Goal: Check status

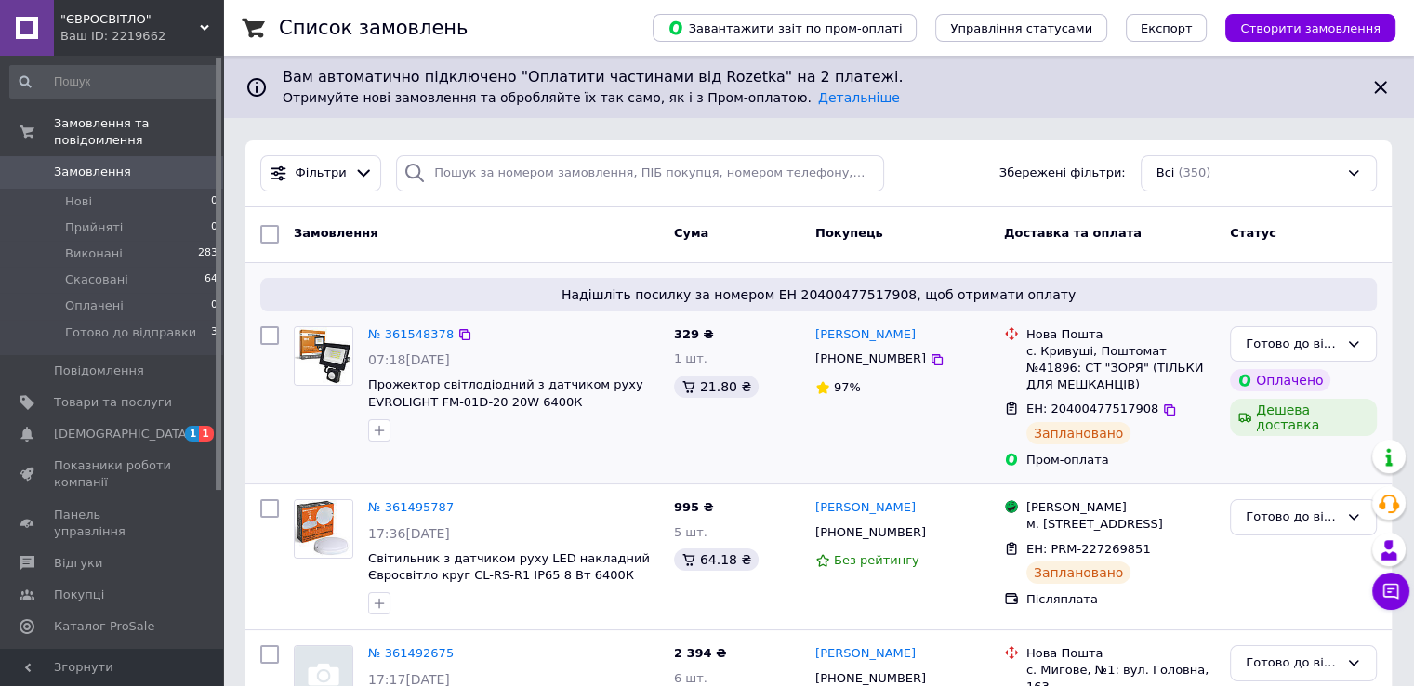
scroll to position [93, 0]
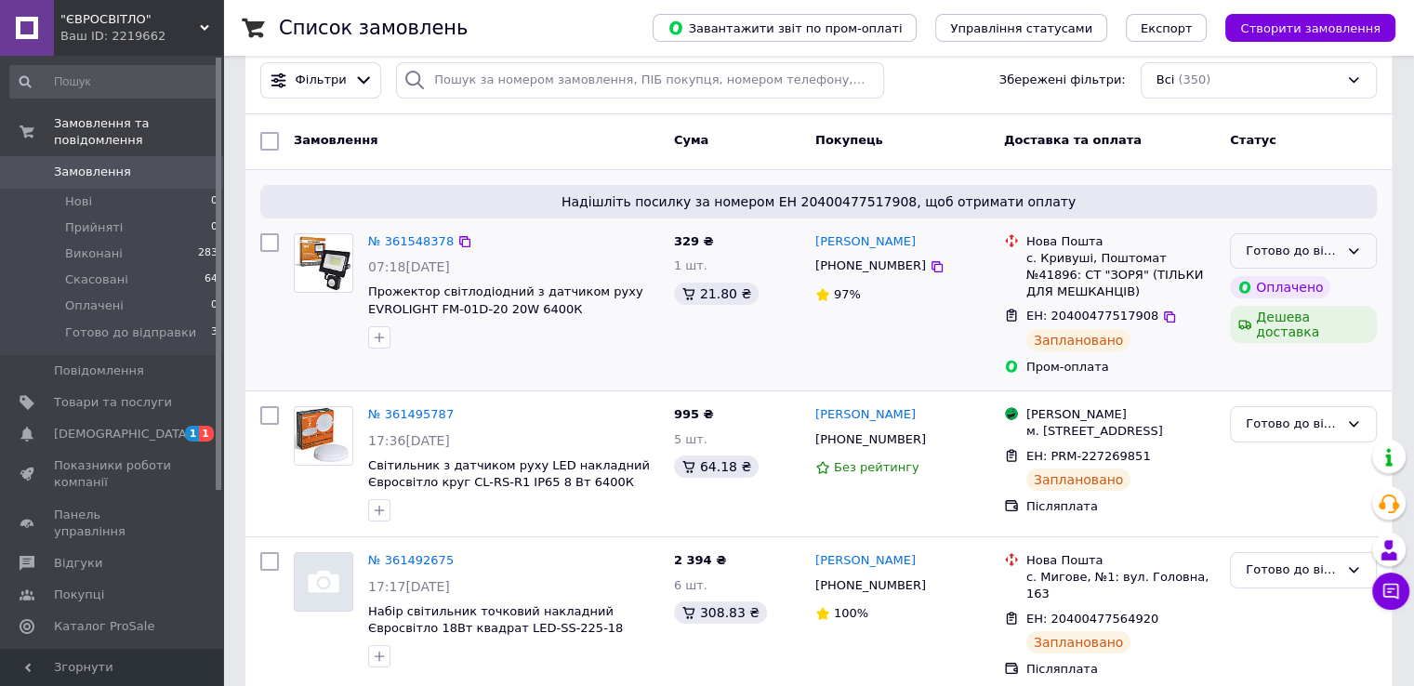
click at [1353, 247] on icon at bounding box center [1353, 251] width 15 height 15
click at [1318, 310] on li "Виконано" at bounding box center [1303, 324] width 145 height 34
click at [1350, 427] on icon at bounding box center [1353, 423] width 15 height 15
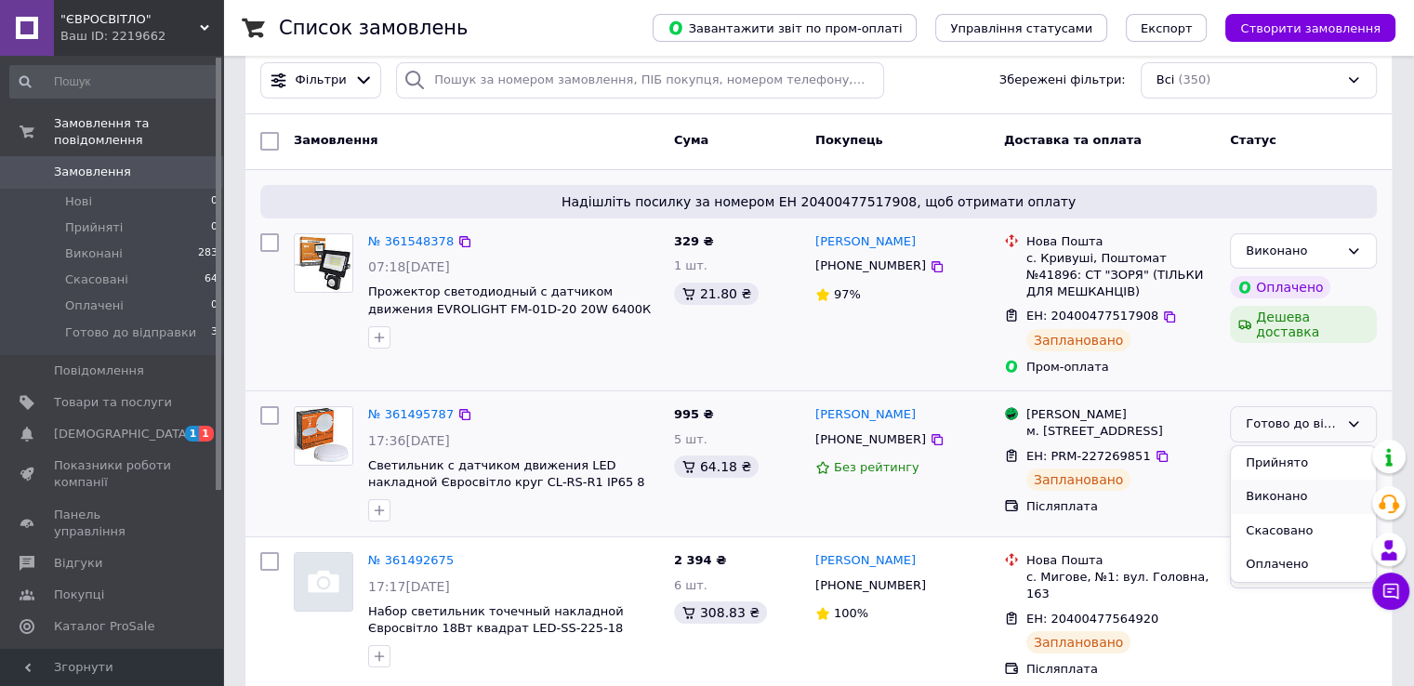
click at [1298, 494] on li "Виконано" at bounding box center [1303, 497] width 145 height 34
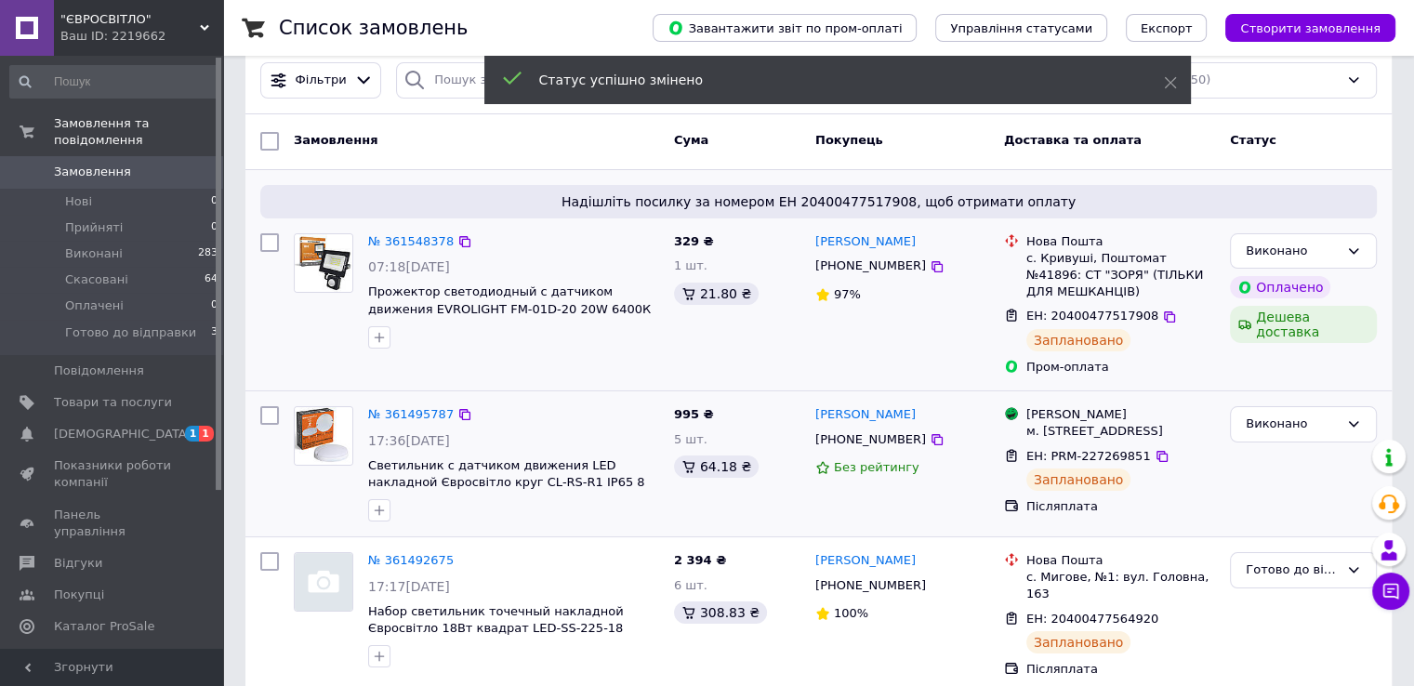
scroll to position [279, 0]
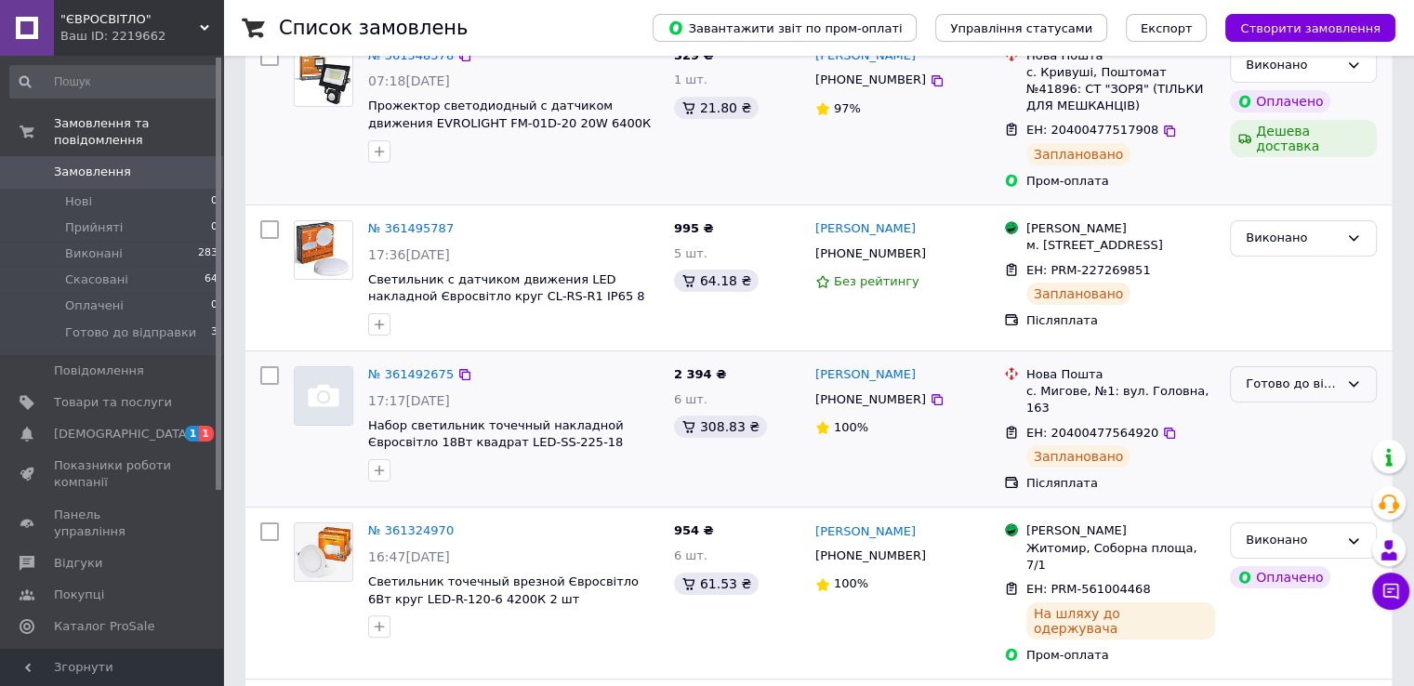
click at [1349, 391] on icon at bounding box center [1353, 383] width 15 height 15
click at [1271, 466] on li "Виконано" at bounding box center [1303, 457] width 145 height 34
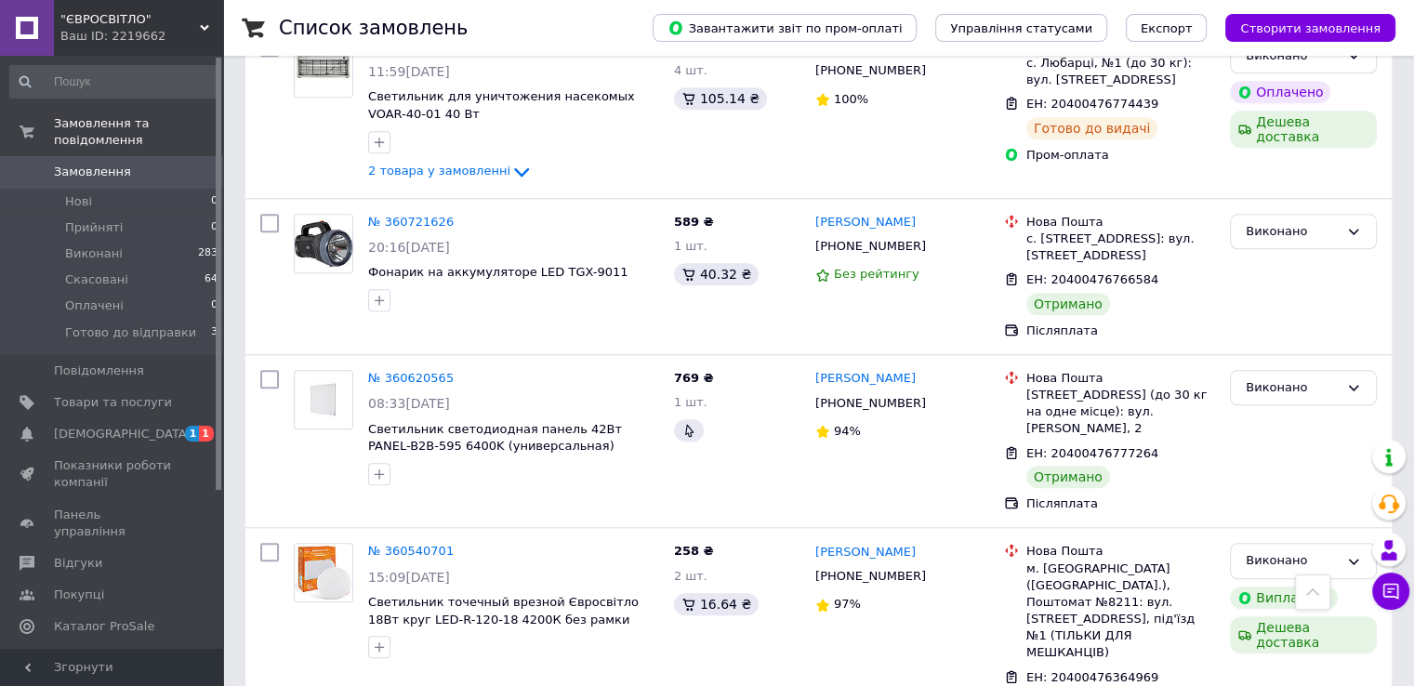
scroll to position [2138, 0]
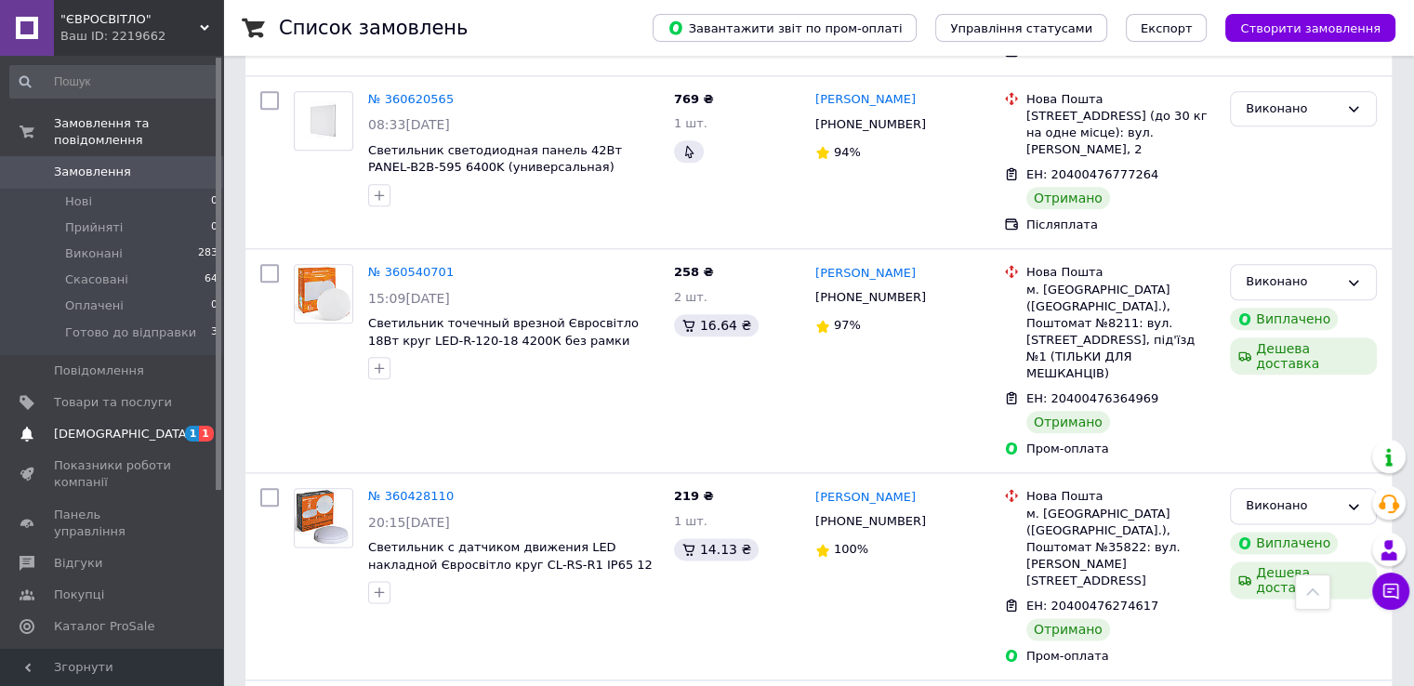
click at [141, 418] on link "[DEMOGRAPHIC_DATA] 1 1" at bounding box center [114, 434] width 229 height 32
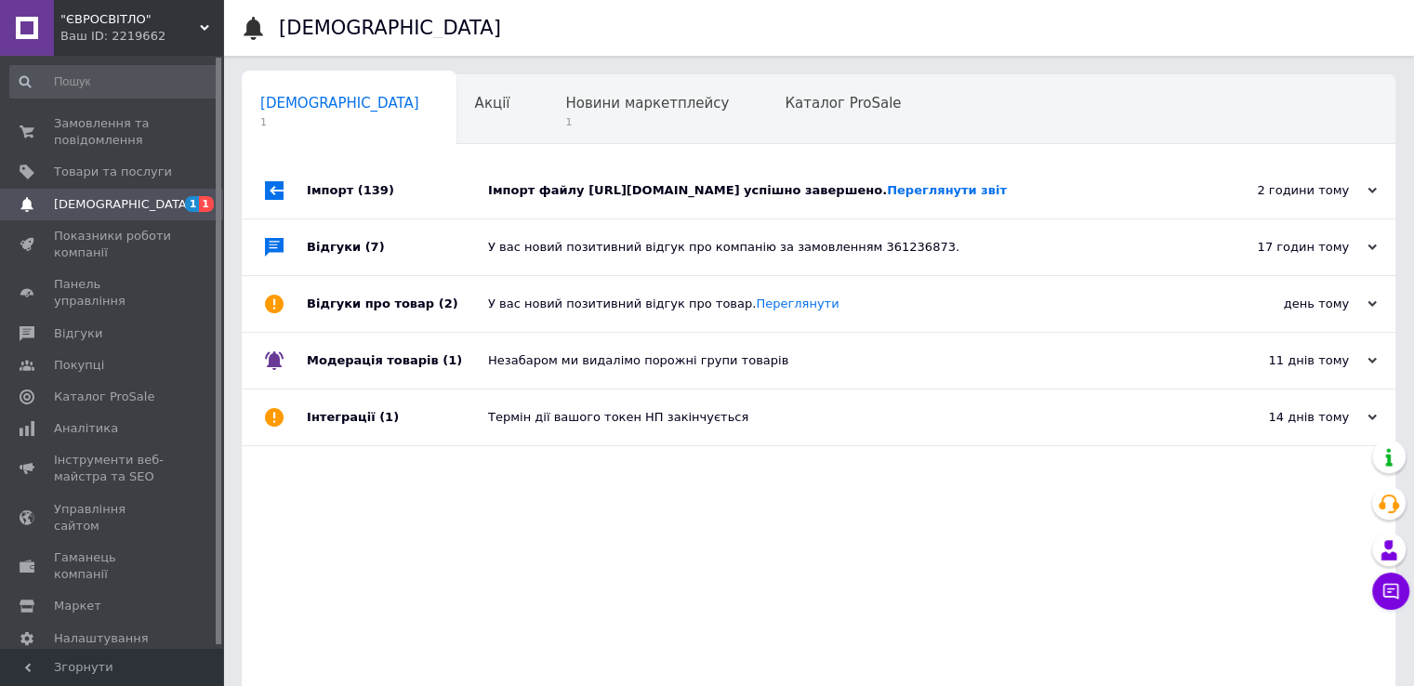
click at [1011, 200] on div "Імпорт файлу [URL][DOMAIN_NAME] успішно завершено. Переглянути звіт" at bounding box center [839, 191] width 703 height 56
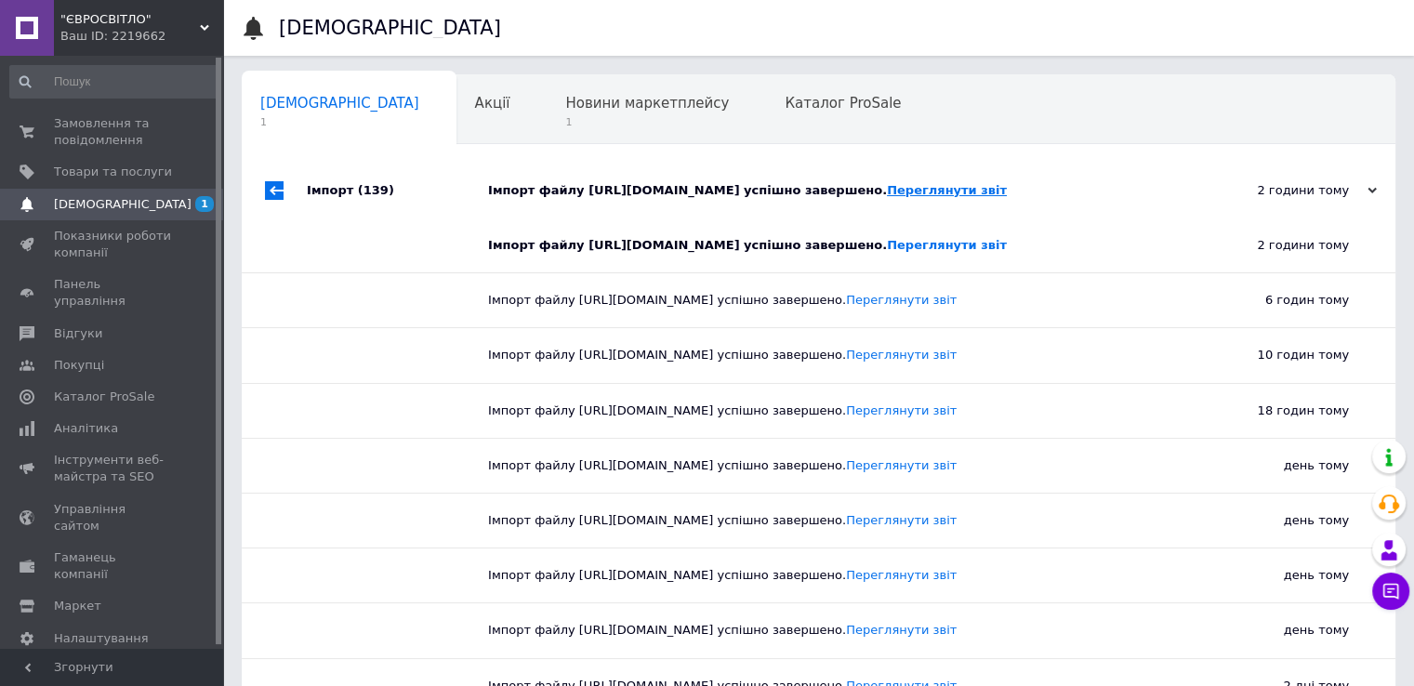
click at [1007, 190] on link "Переглянути звіт" at bounding box center [947, 190] width 120 height 14
